Goal: Communication & Community: Answer question/provide support

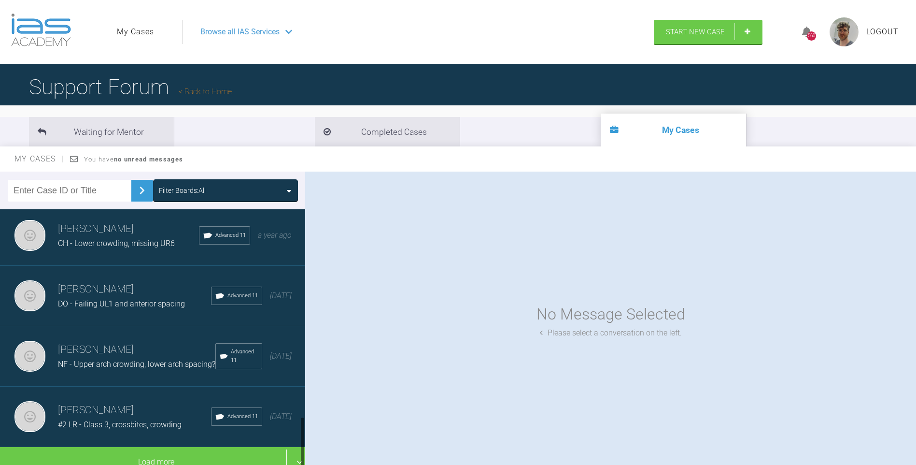
scroll to position [1021, 0]
click at [58, 300] on div "[PERSON_NAME] DO - Failing UL1 and anterior spacing Advanced 11 [DATE]" at bounding box center [156, 296] width 313 height 60
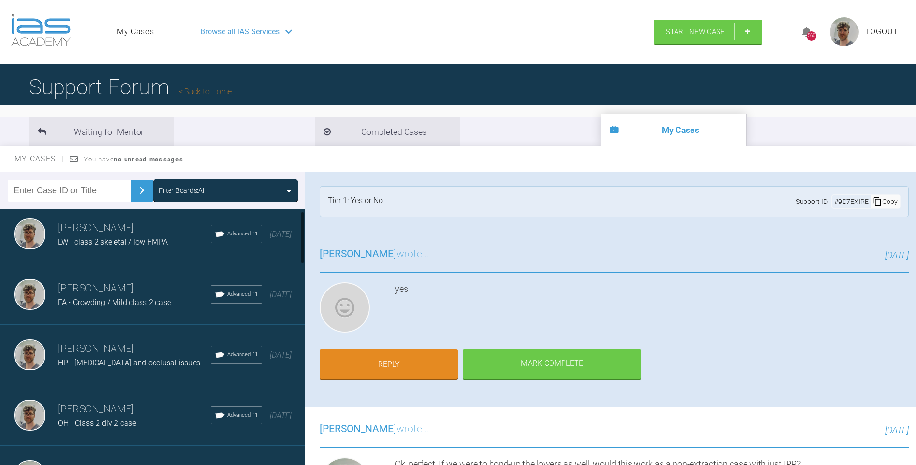
scroll to position [0, 0]
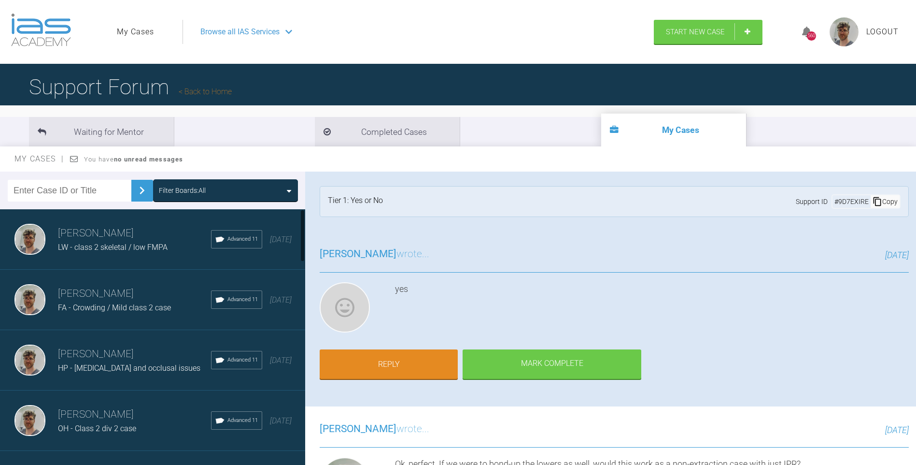
click at [114, 315] on div "[PERSON_NAME] FA - Crowding / Mild class 2 case Advanced 11 [DATE]" at bounding box center [156, 300] width 313 height 60
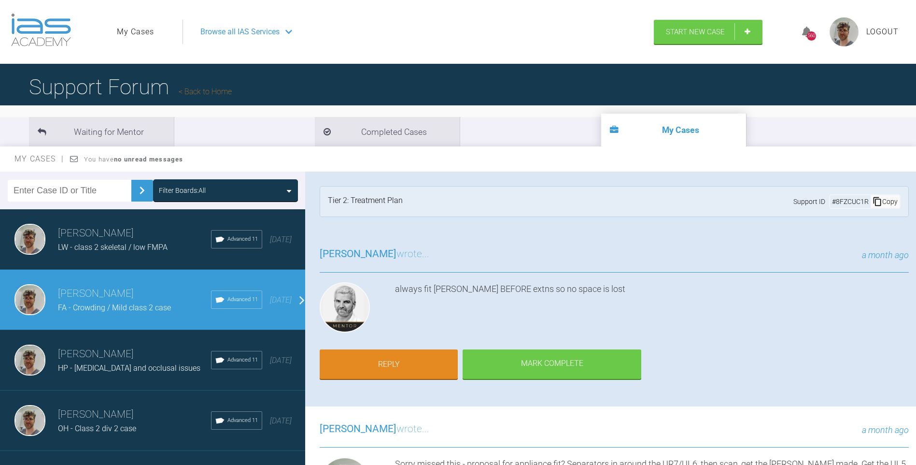
drag, startPoint x: 114, startPoint y: 315, endPoint x: 486, endPoint y: 319, distance: 372.0
click at [486, 319] on div "always fit [PERSON_NAME] BEFORE extns so no space is lost" at bounding box center [652, 309] width 514 height 54
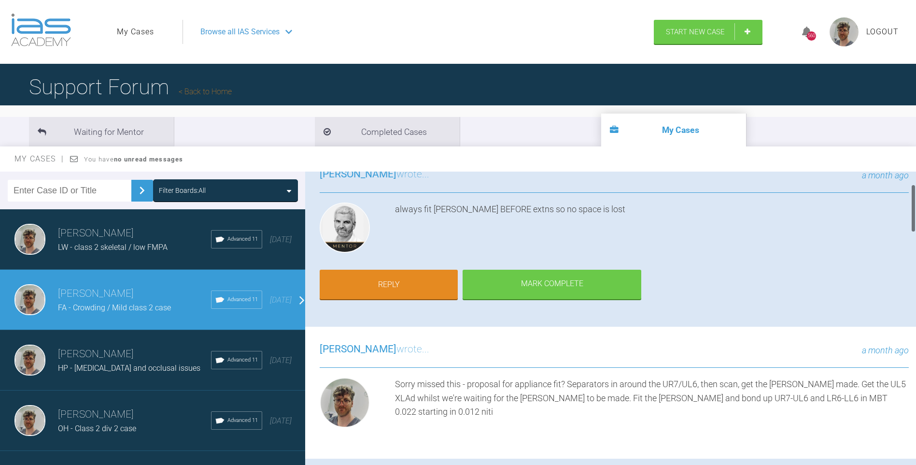
scroll to position [97, 0]
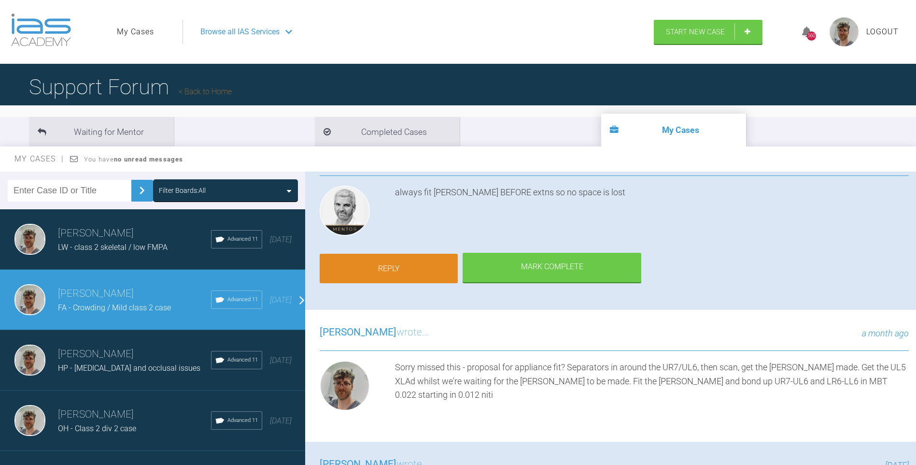
click at [420, 271] on link "Reply" at bounding box center [389, 269] width 138 height 30
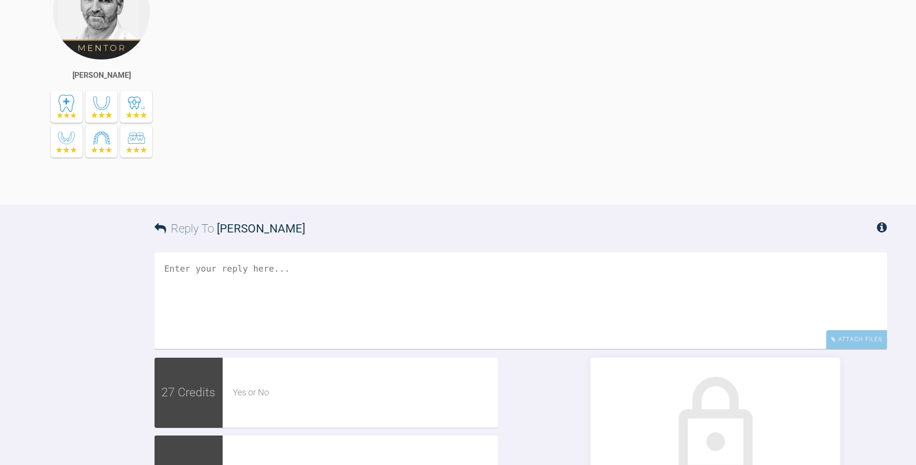
scroll to position [3419, 0]
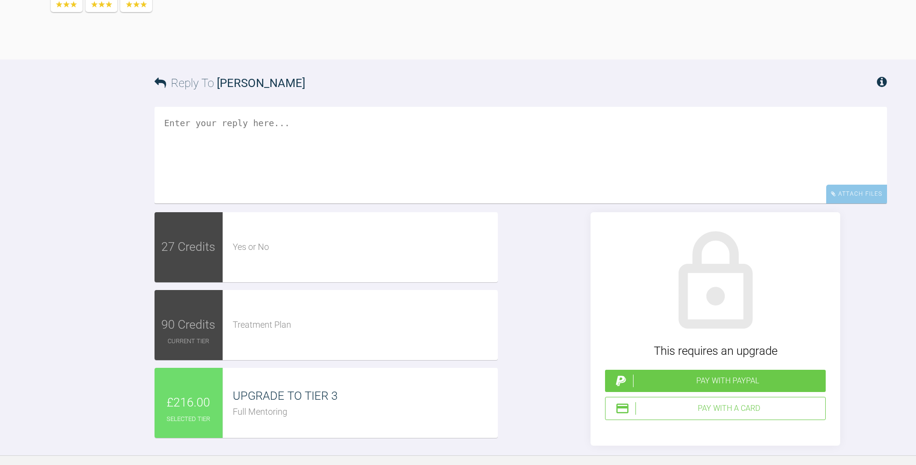
click at [685, 203] on textarea at bounding box center [521, 155] width 733 height 97
click at [870, 203] on div "Attach Files" at bounding box center [857, 194] width 61 height 19
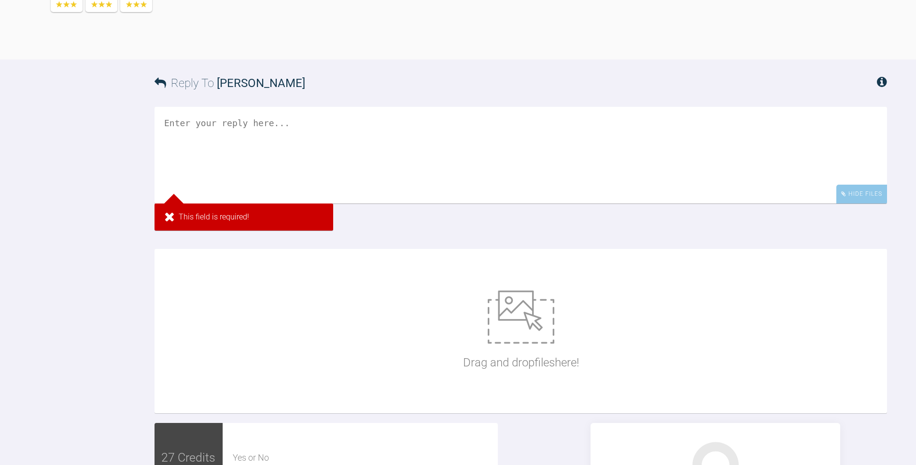
click at [285, 203] on textarea at bounding box center [521, 155] width 733 height 97
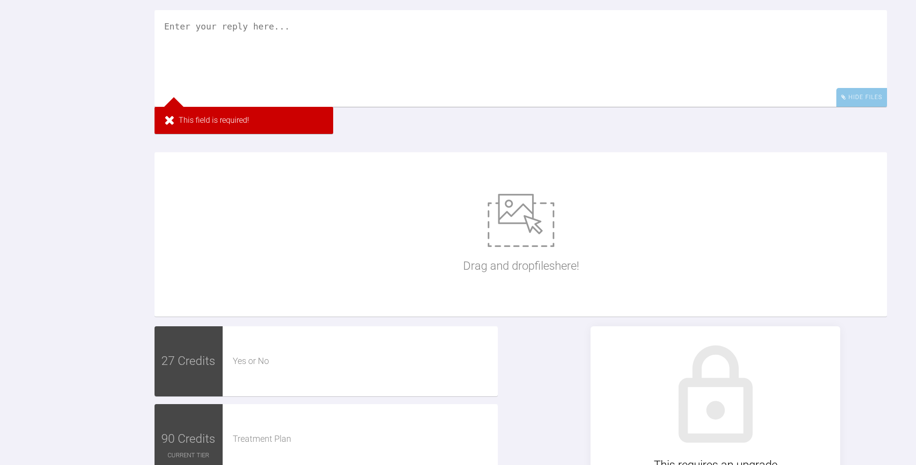
click at [449, 316] on div "Drag and drop files here!" at bounding box center [521, 234] width 733 height 164
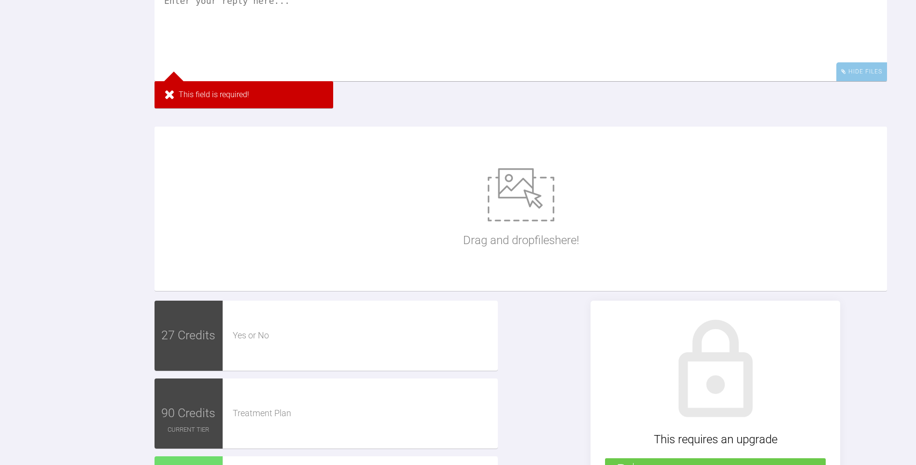
scroll to position [3564, 0]
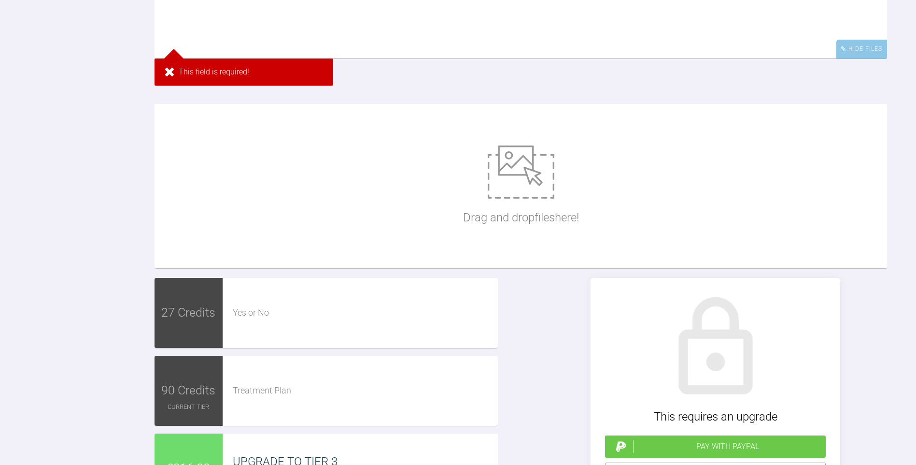
type input "C:\fakepath\DSC_0402.JPG"
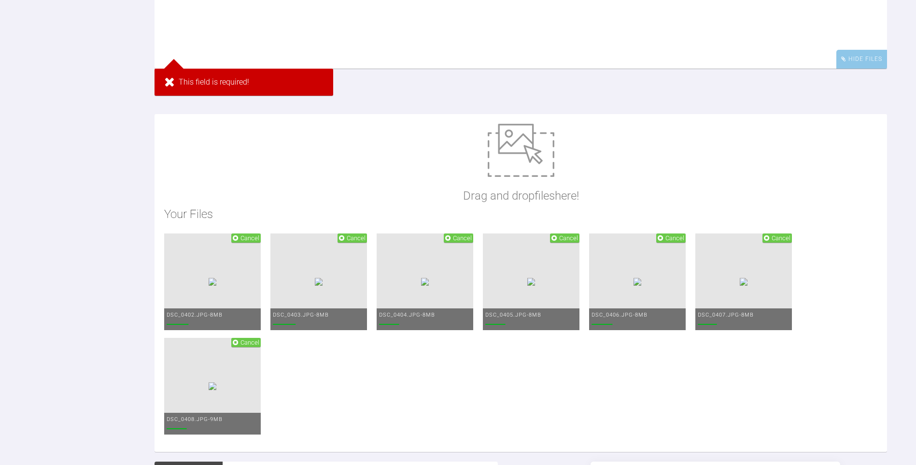
scroll to position [3515, 0]
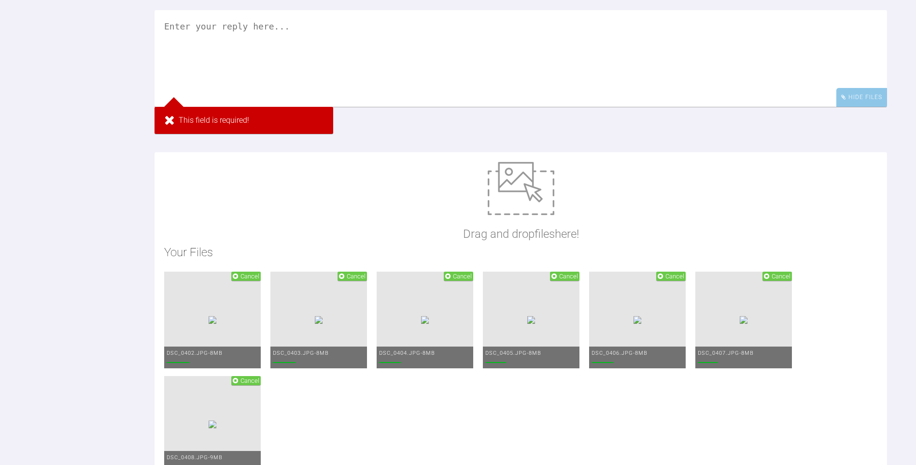
click at [276, 107] on textarea at bounding box center [521, 58] width 733 height 97
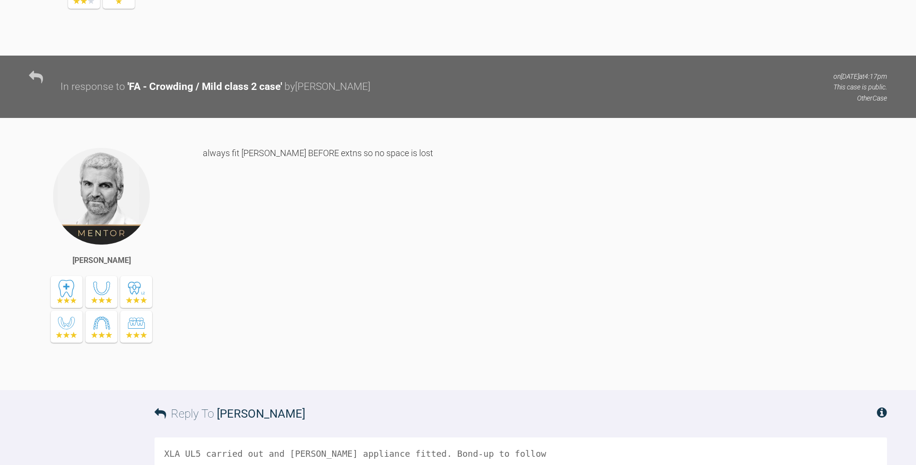
scroll to position [3055, 0]
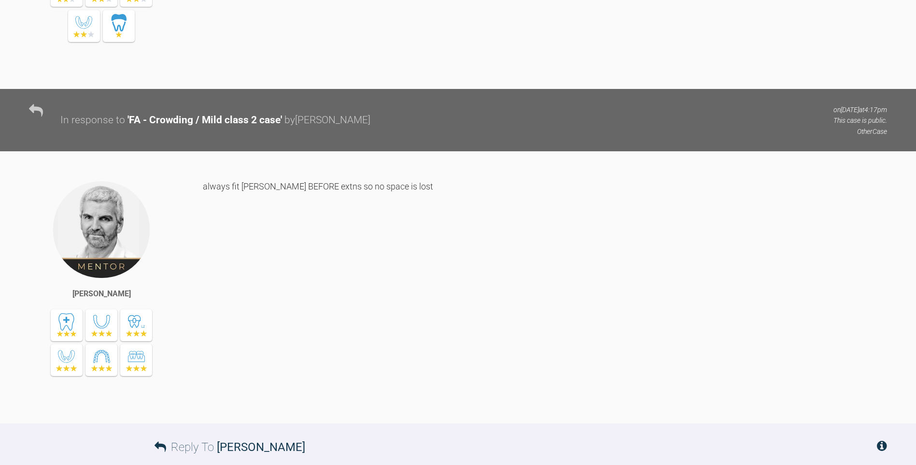
type textarea "XLA UL5 carried out and [PERSON_NAME] appliance fitted. Bond-up to follow"
drag, startPoint x: 128, startPoint y: 253, endPoint x: 279, endPoint y: 262, distance: 151.0
click at [279, 137] on div "In response to ' FA - Crowding / Mild class 2 case ' by [PERSON_NAME] on [DATE]…" at bounding box center [473, 119] width 827 height 33
copy div "FA - Crowding / Mild class 2 case"
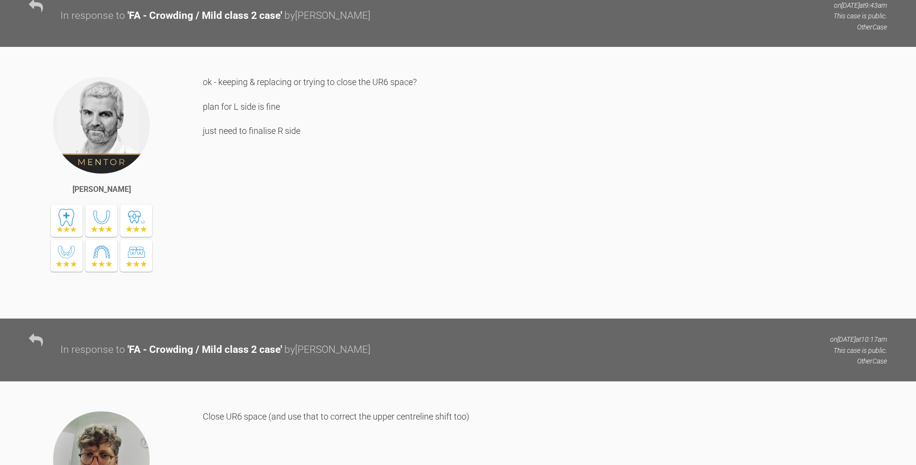
scroll to position [0, 0]
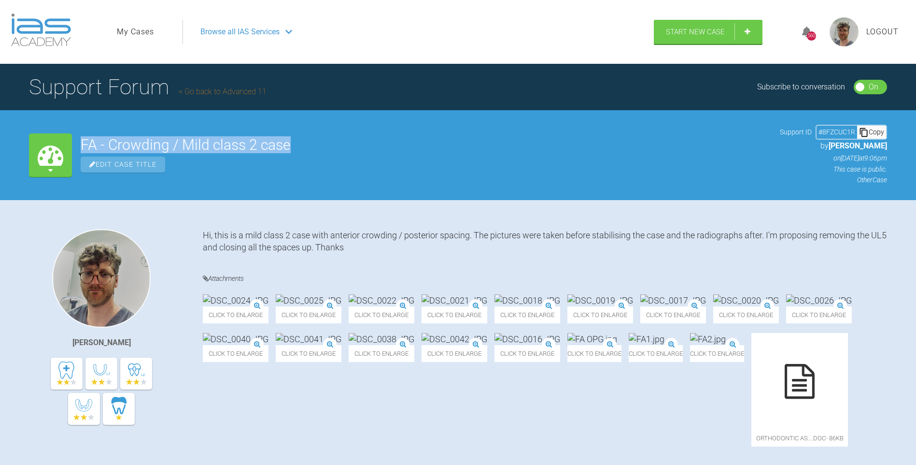
drag, startPoint x: 82, startPoint y: 145, endPoint x: 302, endPoint y: 135, distance: 220.5
click at [302, 135] on div "FA - Crowding / Mild class 2 case Edit Case Title Support ID # 8FZCUC1R Copy by…" at bounding box center [484, 155] width 807 height 60
copy h2 "FA - Crowding / Mild class 2 case"
